Goal: Task Accomplishment & Management: Manage account settings

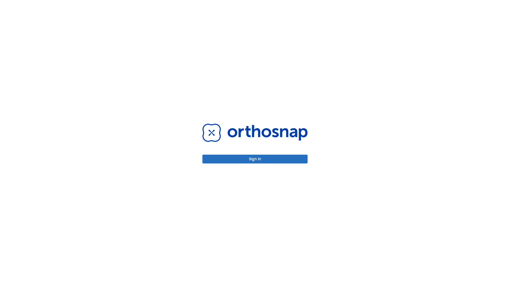
click at [255, 159] on button "Sign in" at bounding box center [254, 159] width 105 height 9
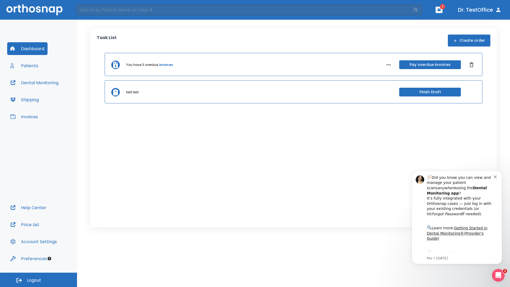
click at [39, 280] on span "Logout" at bounding box center [34, 280] width 14 height 6
